Goal: Transaction & Acquisition: Obtain resource

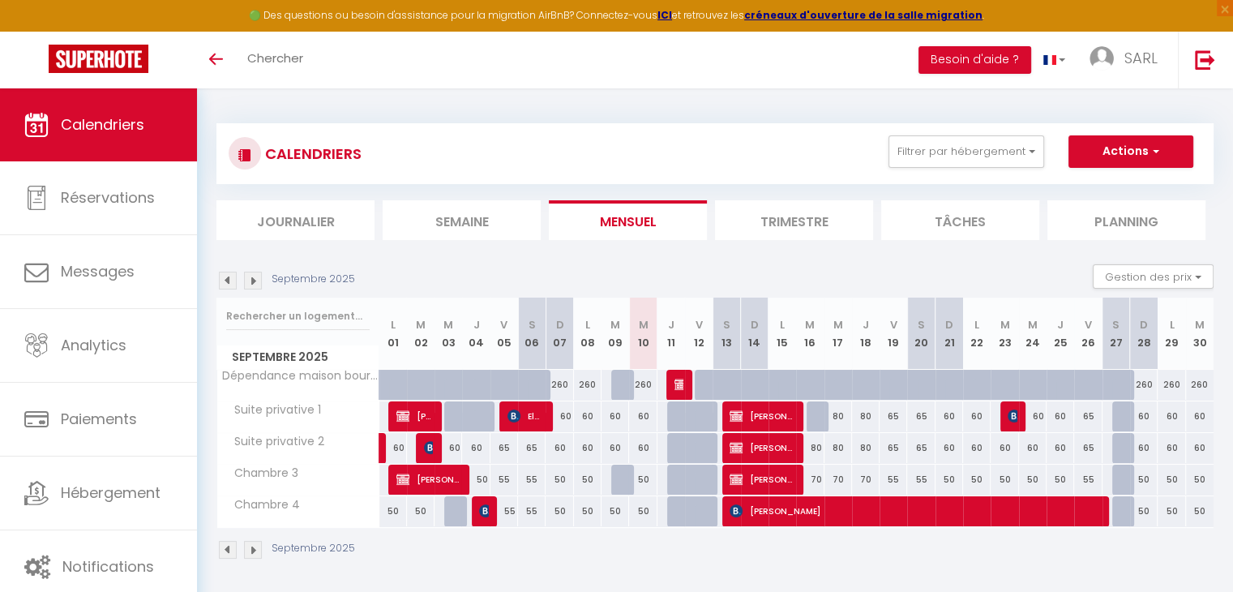
click at [249, 280] on img at bounding box center [253, 280] width 18 height 18
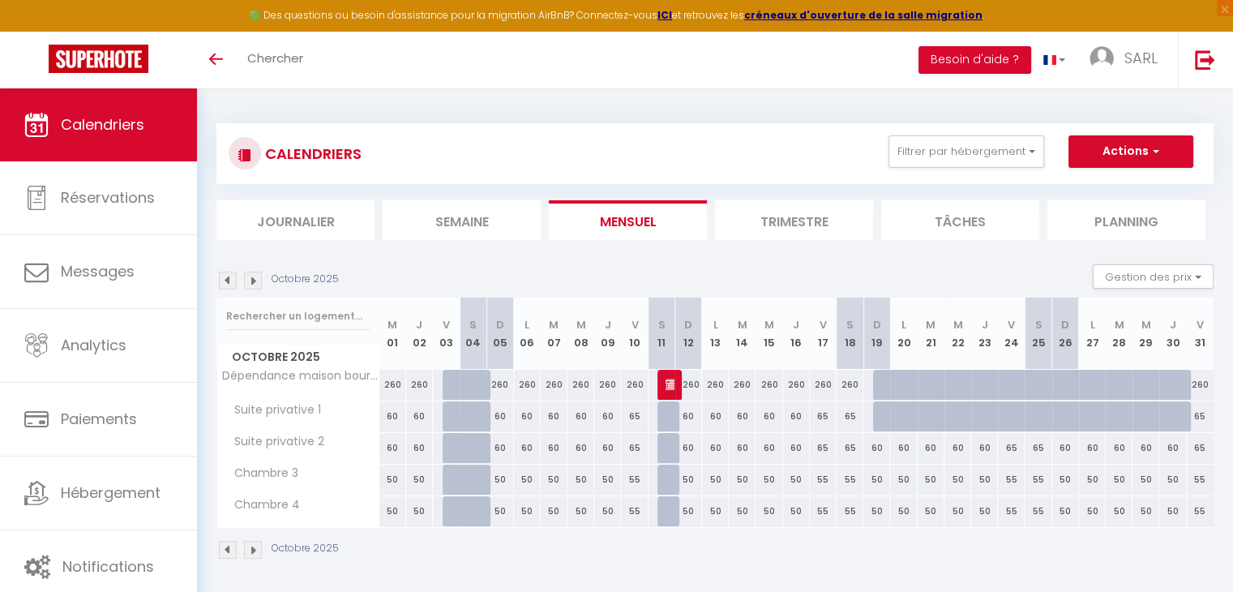
click at [224, 280] on img at bounding box center [228, 280] width 18 height 18
select select "KO"
select select "0"
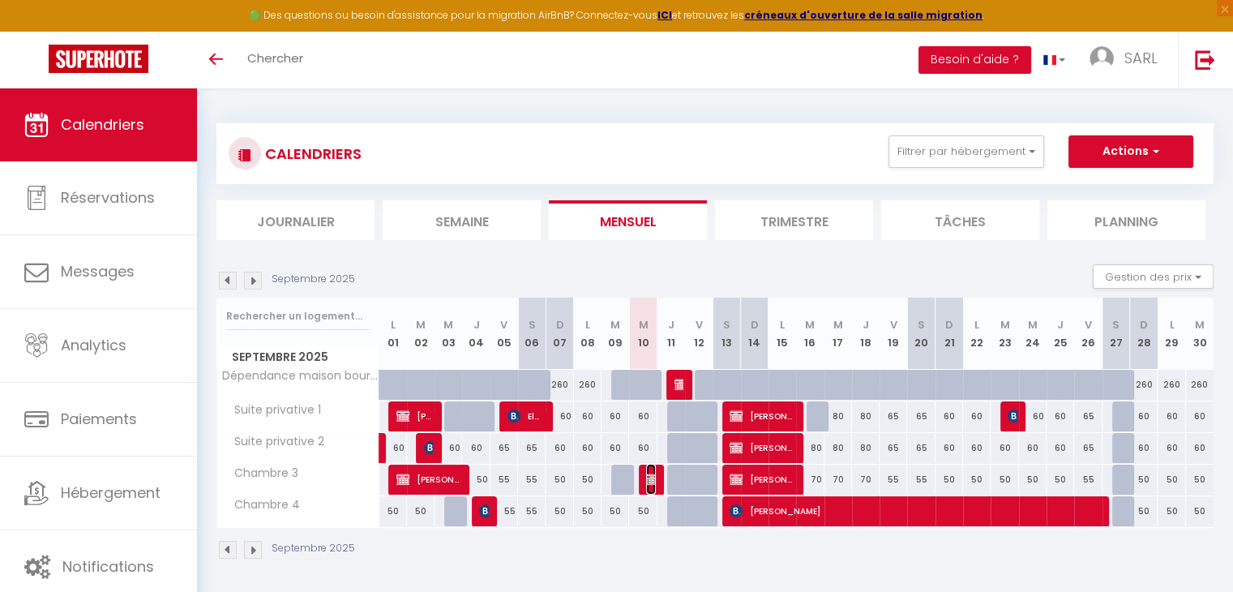
click at [650, 480] on img at bounding box center [652, 478] width 13 height 13
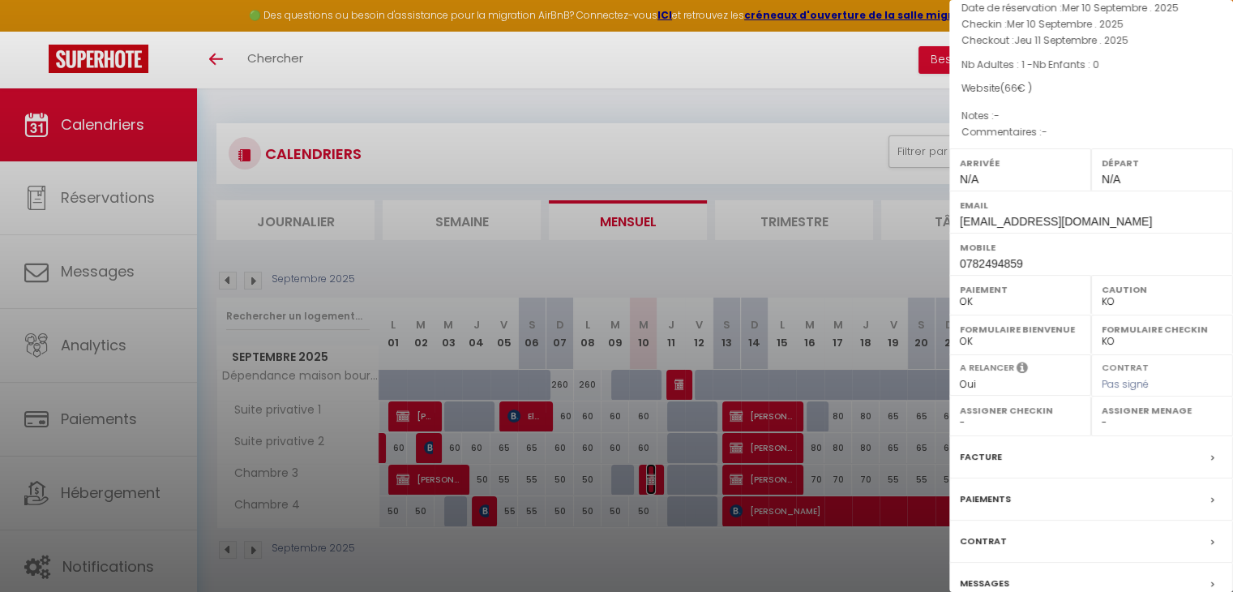
scroll to position [92, 0]
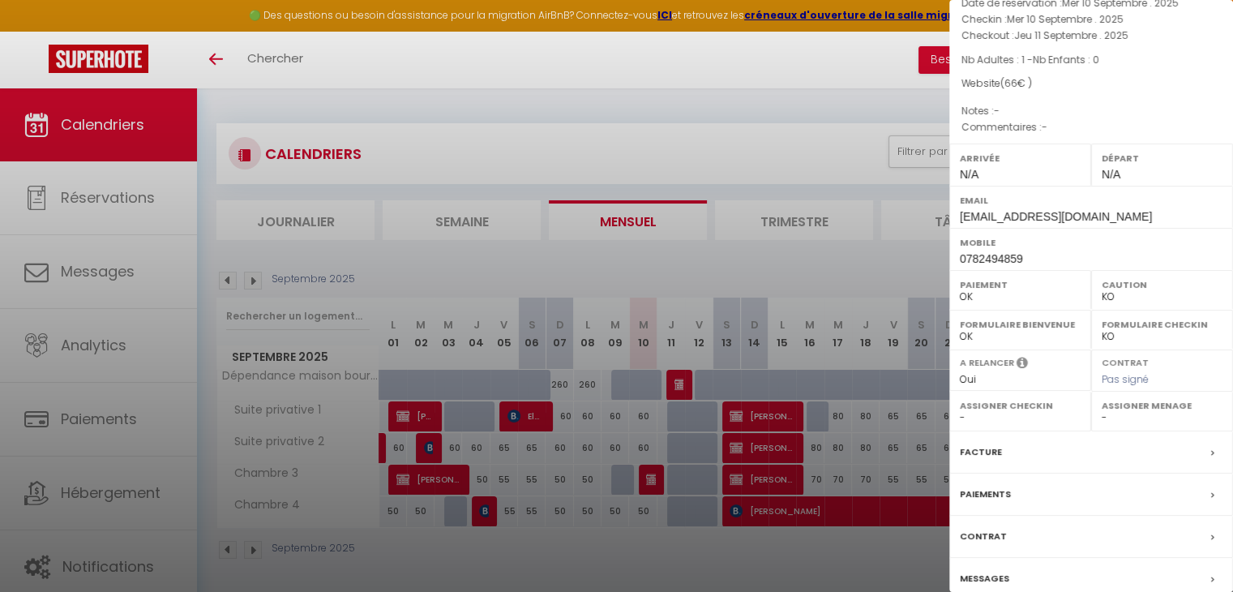
click at [978, 460] on label "Facture" at bounding box center [980, 451] width 42 height 17
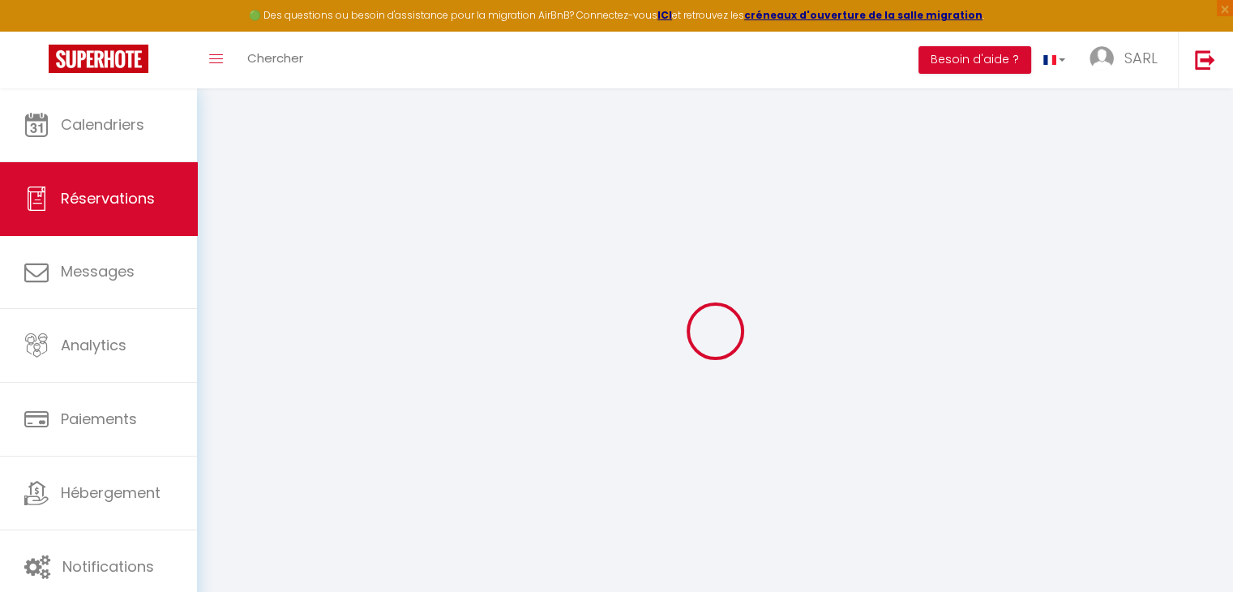
select select "cleaning"
select select "taxes"
select select
checkbox input "false"
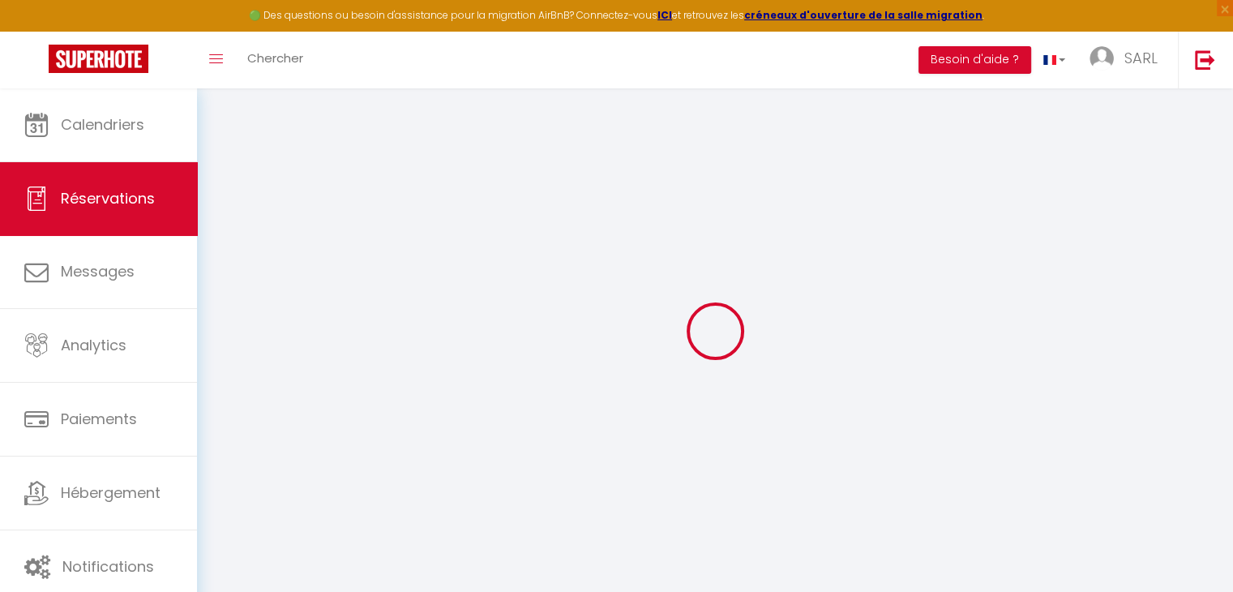
select select
checkbox input "false"
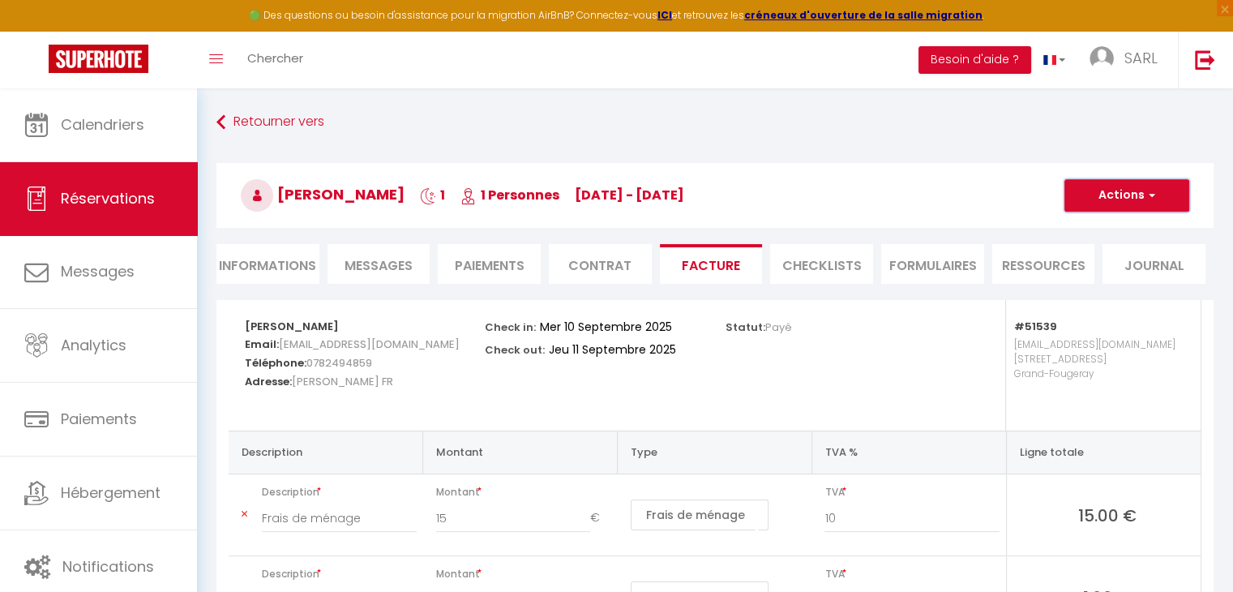
click at [1127, 196] on button "Actions" at bounding box center [1126, 195] width 125 height 32
click at [1084, 248] on link "Aperçu et éditer" at bounding box center [1114, 251] width 136 height 21
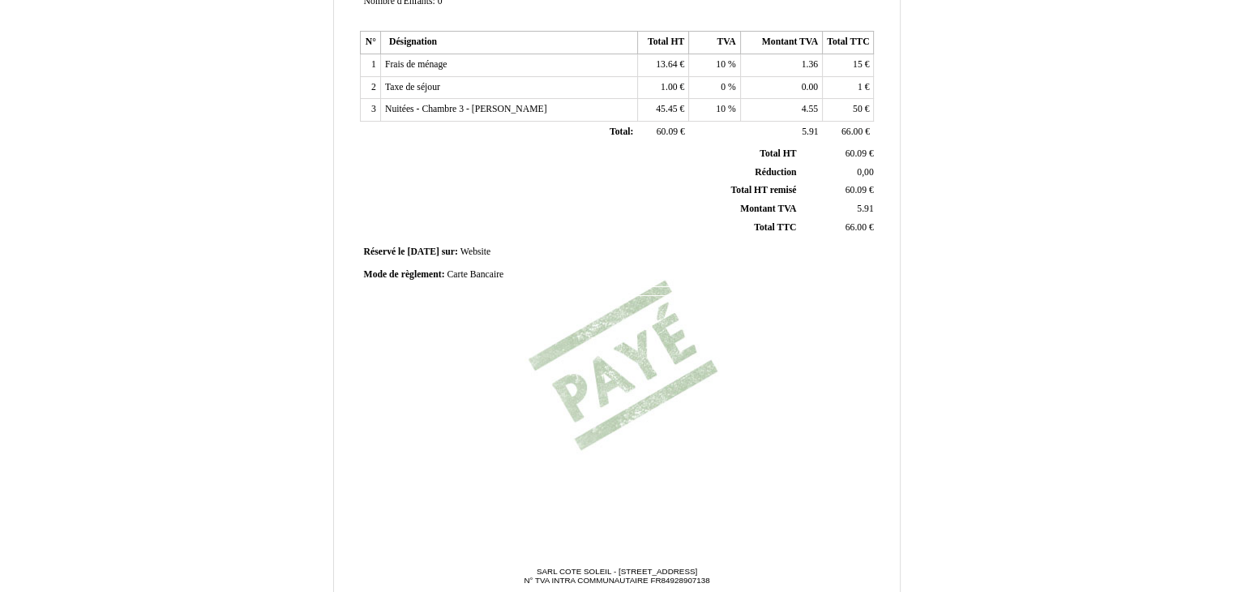
scroll to position [386, 0]
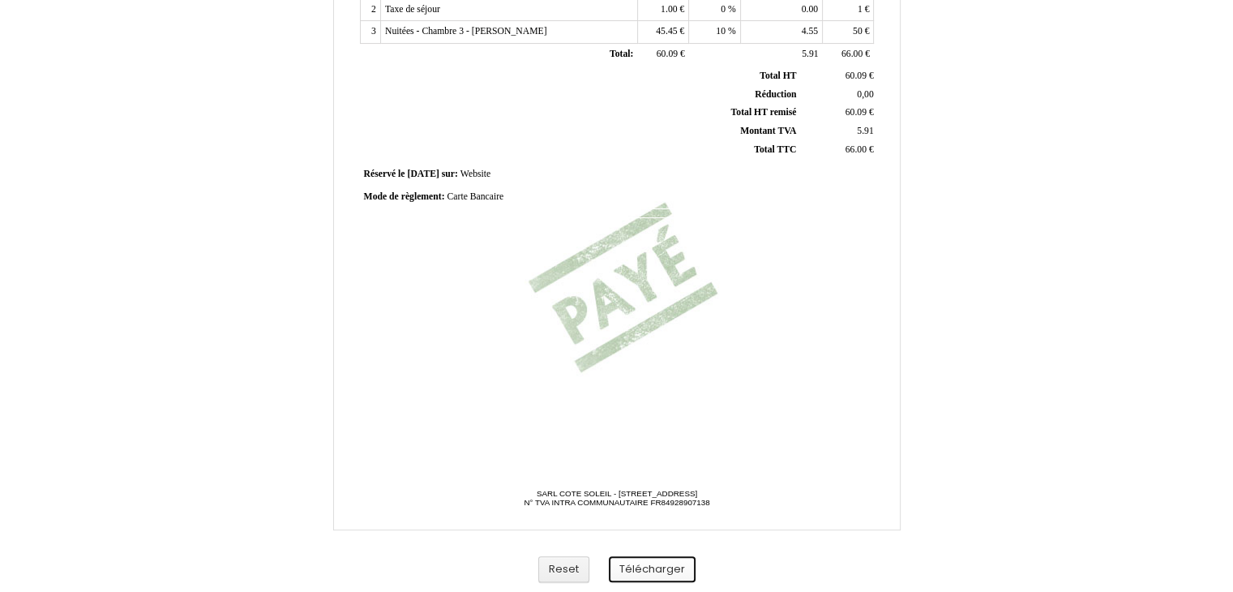
click at [656, 578] on button "Télécharger" at bounding box center [652, 569] width 87 height 27
